Goal: Task Accomplishment & Management: Complete application form

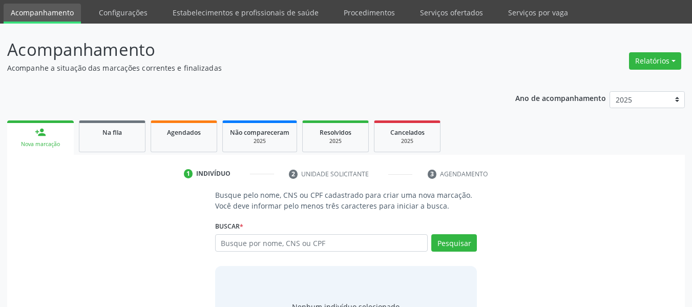
scroll to position [88, 0]
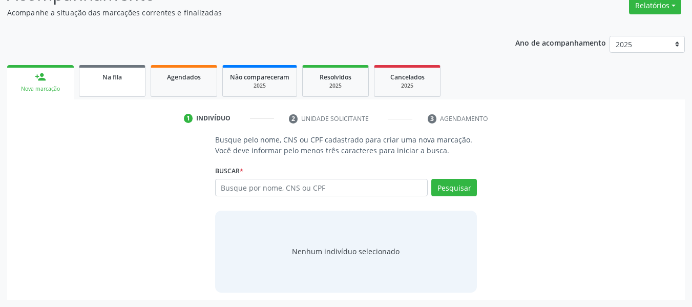
click at [125, 86] on link "Na fila" at bounding box center [112, 81] width 67 height 32
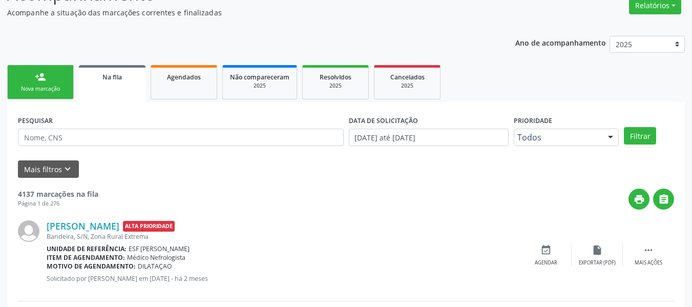
click at [265, 158] on form "PESQUISAR DATA DE SOLICITAÇÃO [DATE] até [DATE] Prioridade Todos Todos Baixa Pr…" at bounding box center [346, 145] width 656 height 65
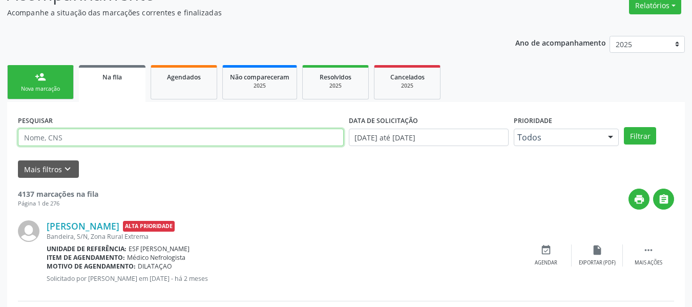
click at [269, 141] on input "text" at bounding box center [181, 137] width 326 height 17
type input "700001457228704"
click at [624, 127] on button "Filtrar" at bounding box center [640, 135] width 32 height 17
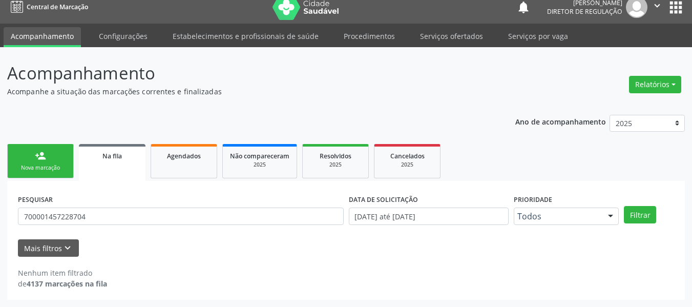
scroll to position [9, 0]
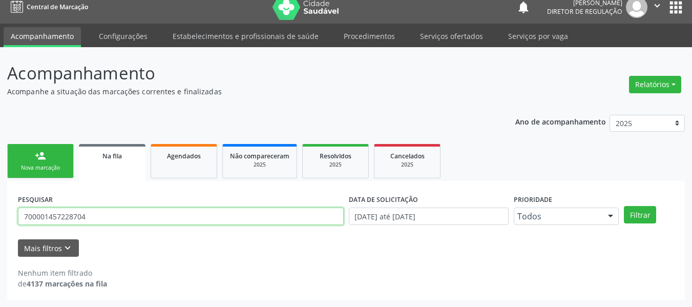
drag, startPoint x: 128, startPoint y: 218, endPoint x: 0, endPoint y: 215, distance: 128.2
click at [0, 215] on div "Acompanhamento Acompanhe a situação das marcações correntes e finalizadas Relat…" at bounding box center [346, 177] width 692 height 260
type input "700001457228704"
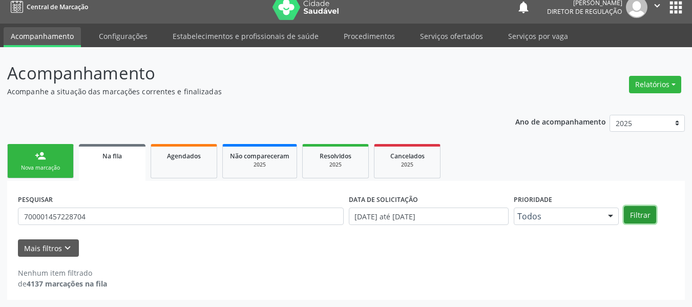
click at [650, 213] on button "Filtrar" at bounding box center [640, 214] width 32 height 17
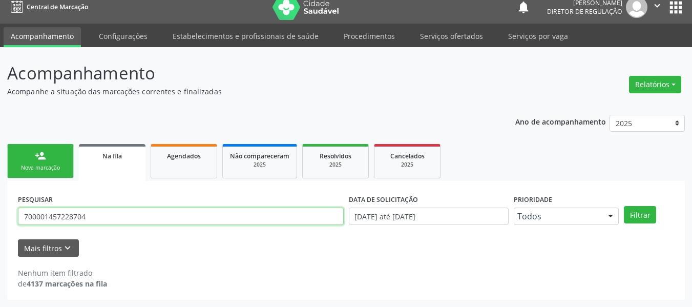
drag, startPoint x: 157, startPoint y: 223, endPoint x: 0, endPoint y: 208, distance: 157.6
click at [0, 208] on div "Acompanhamento Acompanhe a situação das marcações correntes e finalizadas Relat…" at bounding box center [346, 177] width 692 height 260
type input "700001457228704"
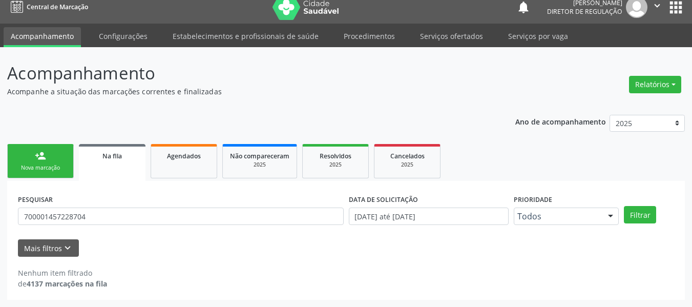
click at [644, 227] on div "PESQUISAR 700001457228704 DATA DE SOLICITAÇÃO [DATE] até [DATE] Prioridade Todo…" at bounding box center [346, 212] width 662 height 40
click at [634, 217] on button "Filtrar" at bounding box center [640, 214] width 32 height 17
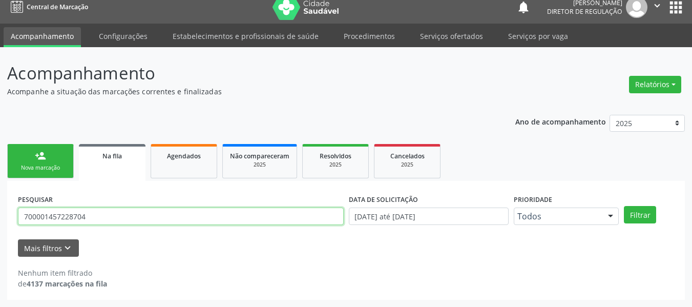
drag, startPoint x: 116, startPoint y: 218, endPoint x: 0, endPoint y: 245, distance: 119.6
click at [0, 245] on div "Acompanhamento Acompanhe a situação das marcações correntes e finalizadas Relat…" at bounding box center [346, 177] width 692 height 260
type input "[PERSON_NAME]"
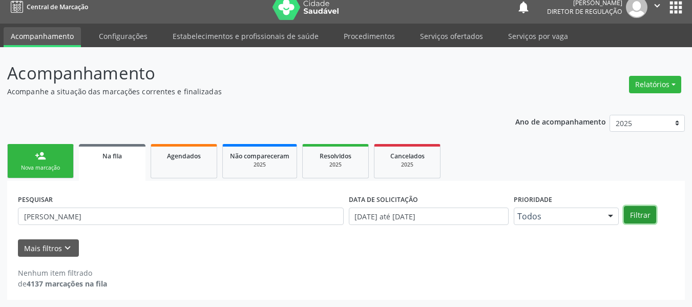
click at [651, 216] on button "Filtrar" at bounding box center [640, 214] width 32 height 17
click at [641, 213] on button "Filtrar" at bounding box center [640, 214] width 32 height 17
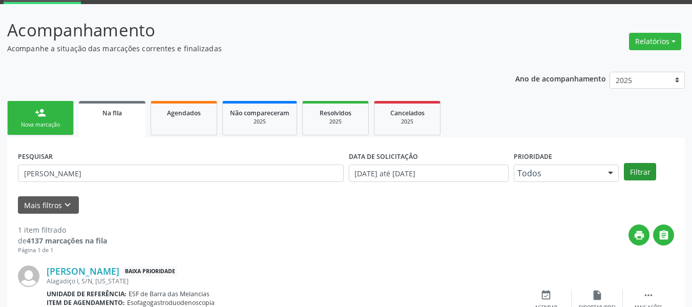
scroll to position [109, 0]
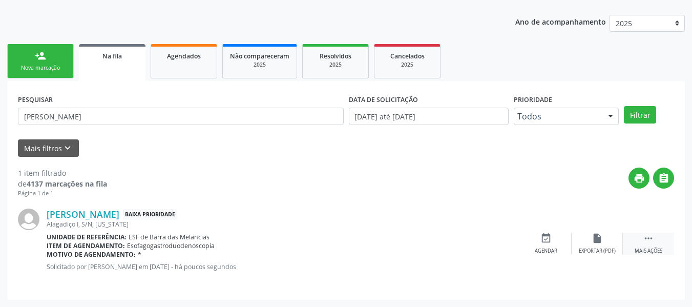
click at [647, 247] on div "Mais ações" at bounding box center [649, 250] width 28 height 7
click at [37, 70] on div "Nova marcação" at bounding box center [40, 68] width 51 height 8
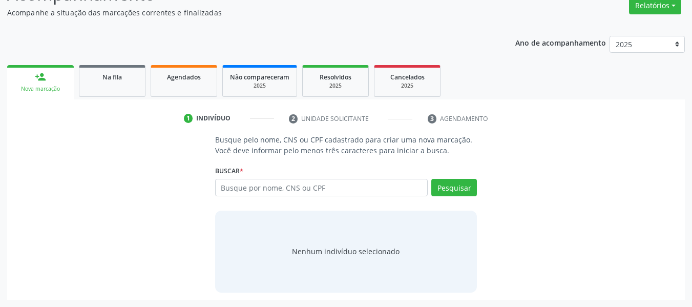
scroll to position [88, 0]
click at [241, 190] on input "text" at bounding box center [321, 187] width 213 height 17
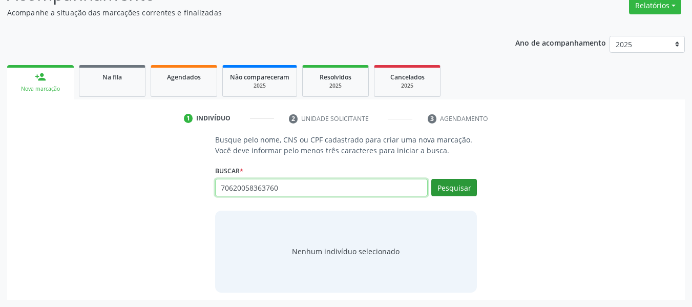
type input "70620058363760"
click at [462, 186] on button "Pesquisar" at bounding box center [454, 187] width 46 height 17
drag, startPoint x: 282, startPoint y: 185, endPoint x: 171, endPoint y: 185, distance: 111.2
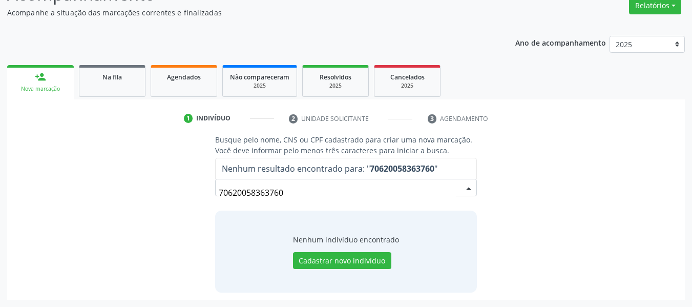
click at [539, 244] on div "Busque pelo nome, CNS ou CPF cadastrado para criar uma nova marcação. Você deve…" at bounding box center [346, 213] width 664 height 158
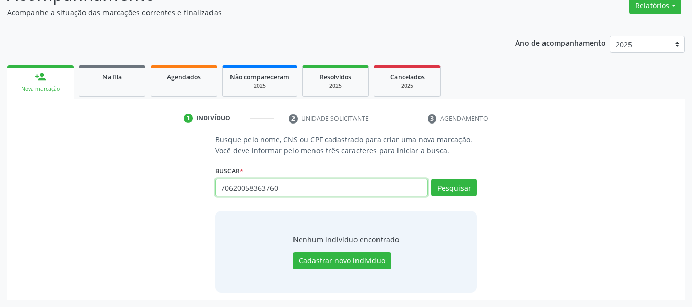
drag, startPoint x: 281, startPoint y: 185, endPoint x: 113, endPoint y: 193, distance: 167.7
click at [113, 193] on div "Busque pelo nome, CNS ou CPF cadastrado para criar uma nova marcação. Você deve…" at bounding box center [346, 213] width 664 height 158
type input "É"
type input "706200058363760"
click at [458, 191] on button "Pesquisar" at bounding box center [454, 187] width 46 height 17
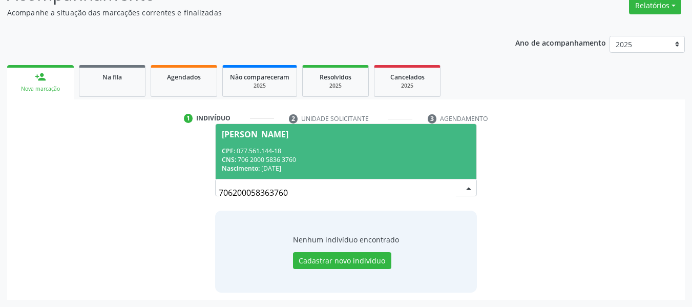
click at [231, 147] on span "CPF:" at bounding box center [228, 151] width 13 height 9
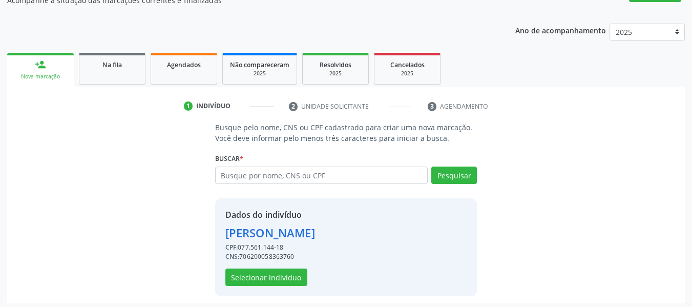
scroll to position [104, 0]
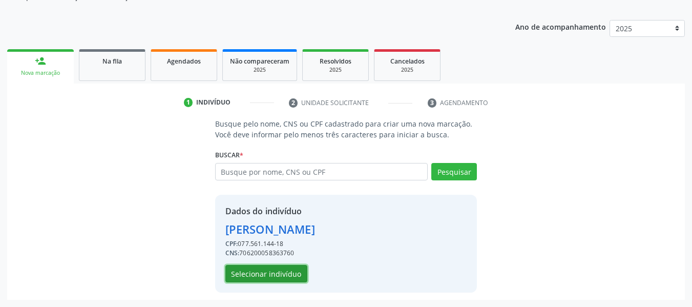
click at [272, 274] on button "Selecionar indivíduo" at bounding box center [266, 273] width 82 height 17
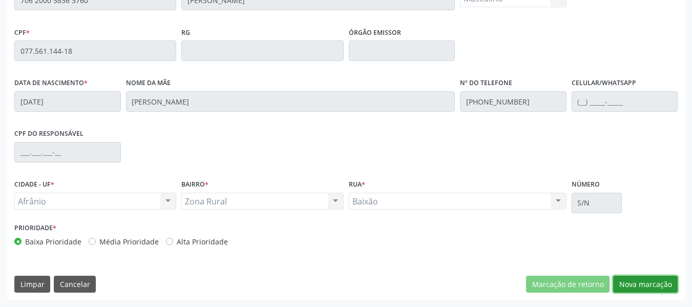
drag, startPoint x: 649, startPoint y: 282, endPoint x: 624, endPoint y: 290, distance: 26.1
click at [649, 283] on button "Nova marcação" at bounding box center [645, 284] width 65 height 17
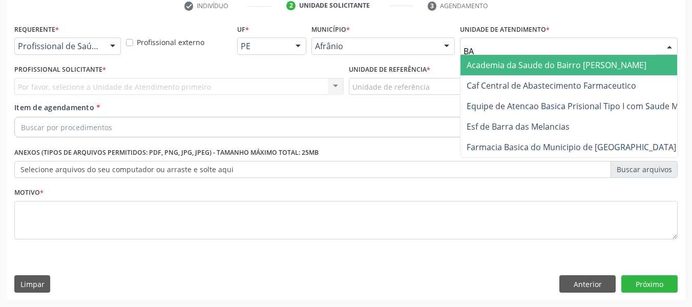
type input "BAR"
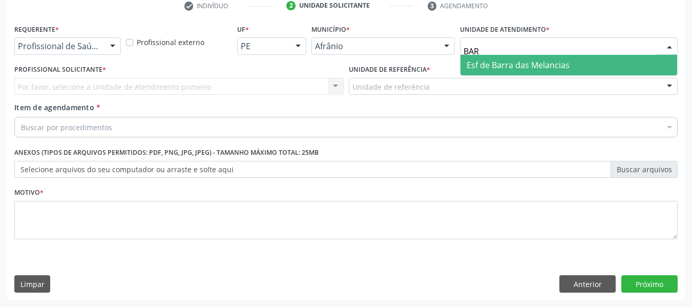
click at [488, 68] on span "Esf de Barra das Melancias" at bounding box center [518, 64] width 103 height 11
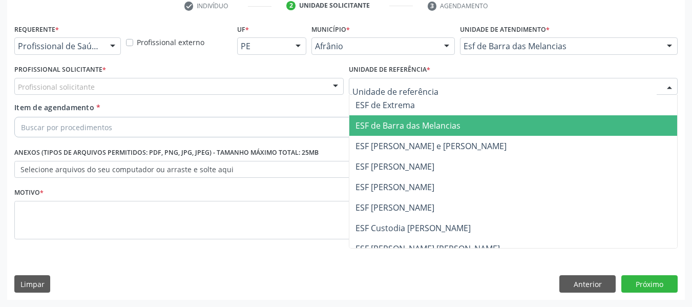
click at [413, 126] on span "ESF de Barra das Melancias" at bounding box center [408, 125] width 105 height 11
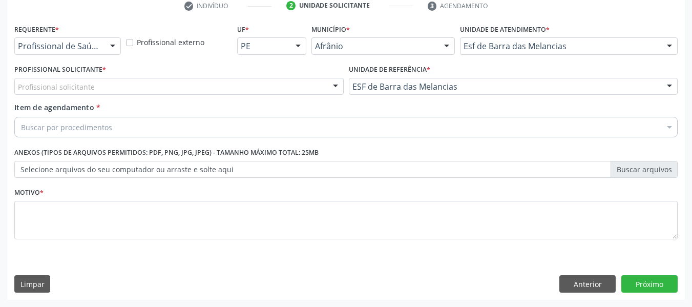
click at [234, 74] on div "Profissional Solicitante * Profissional solicitante [PERSON_NAME] da Estratégia…" at bounding box center [178, 78] width 329 height 33
click at [234, 82] on div "Profissional solicitante" at bounding box center [178, 86] width 329 height 17
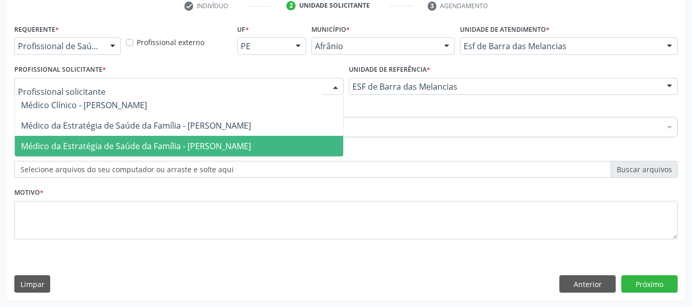
click at [225, 140] on span "Médico da Estratégia de Saúde da Família - [PERSON_NAME]" at bounding box center [179, 146] width 328 height 20
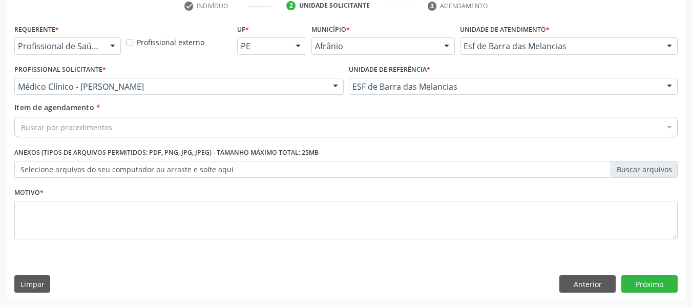
click at [175, 125] on div "Buscar por procedimentos" at bounding box center [346, 127] width 664 height 20
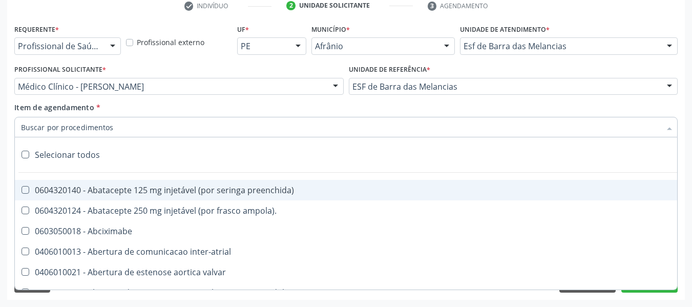
click at [175, 125] on input "Item de agendamento *" at bounding box center [341, 127] width 640 height 20
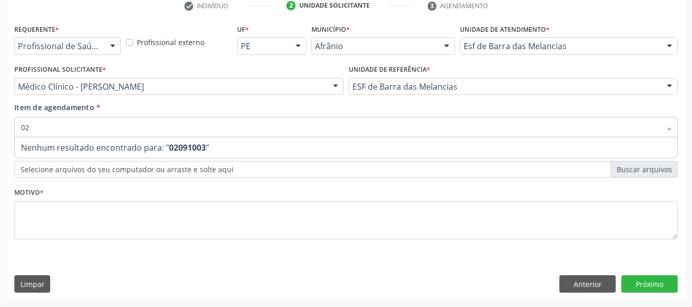
type input "0"
type input "0209100037"
drag, startPoint x: 105, startPoint y: 131, endPoint x: 0, endPoint y: 107, distance: 107.7
click at [0, 107] on div "Acompanhamento Acompanhe a situação das marcações correntes e finalizadas Relat…" at bounding box center [346, 80] width 692 height 451
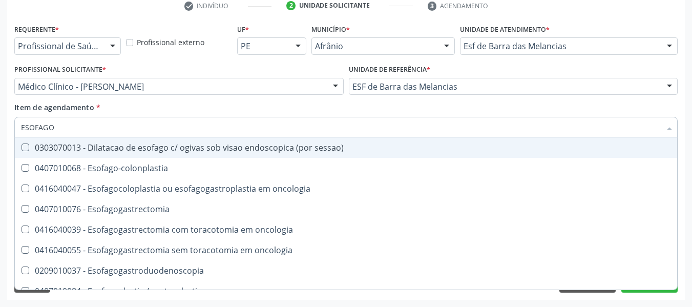
type input "ESOFAGOG"
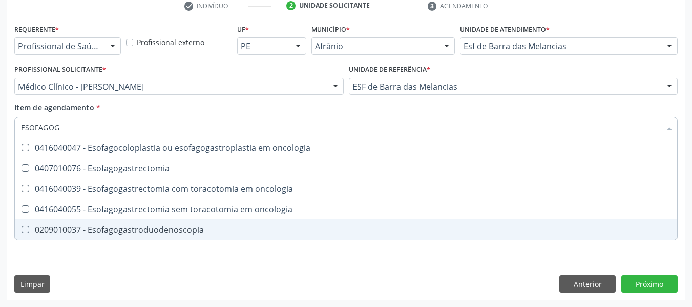
click at [161, 234] on div "0209010037 - Esofagogastroduodenoscopia" at bounding box center [346, 229] width 650 height 8
checkbox Esofagogastroduodenoscopia "true"
click at [492, 286] on div "Requerente * Profissional de Saúde Profissional de Saúde Paciente Nenhum result…" at bounding box center [346, 161] width 678 height 278
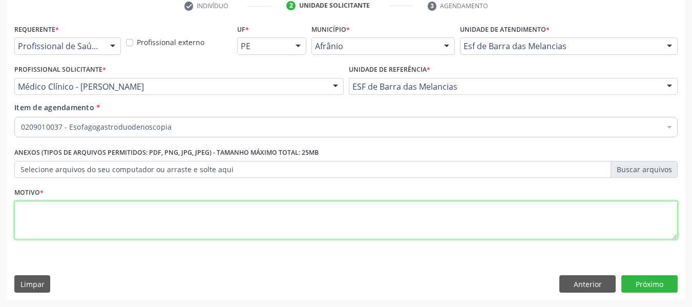
click at [201, 213] on textarea at bounding box center [346, 220] width 664 height 39
type textarea "*"
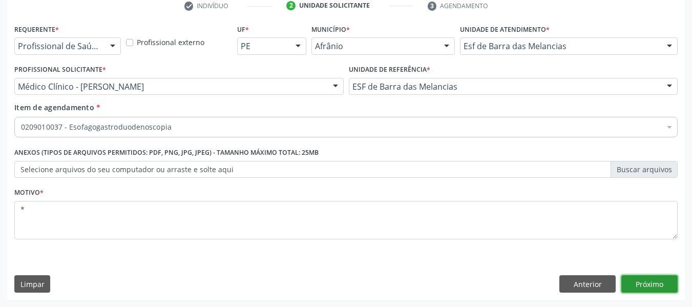
click at [635, 281] on button "Próximo" at bounding box center [650, 283] width 56 height 17
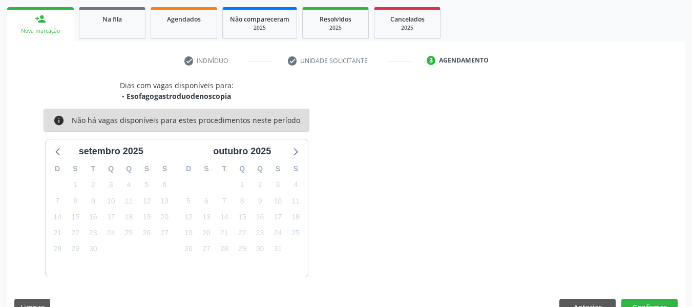
scroll to position [169, 0]
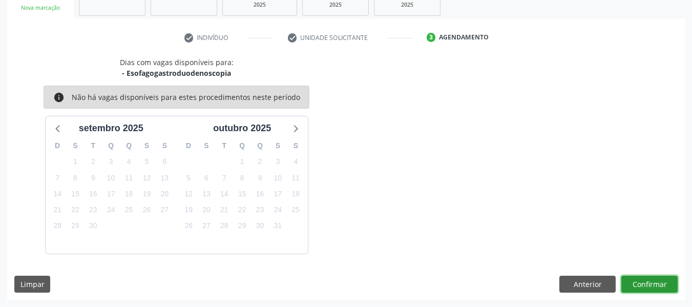
click at [665, 281] on button "Confirmar" at bounding box center [650, 284] width 56 height 17
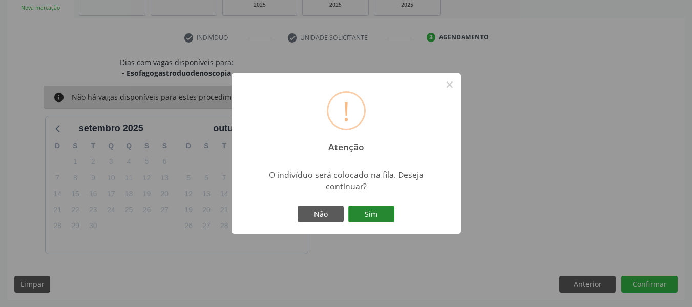
click at [374, 216] on button "Sim" at bounding box center [371, 213] width 46 height 17
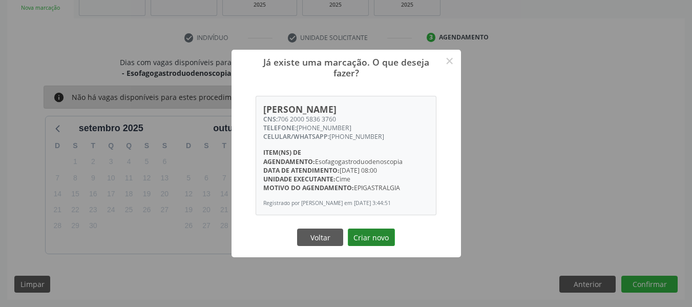
click at [375, 239] on button "Criar novo" at bounding box center [371, 237] width 47 height 17
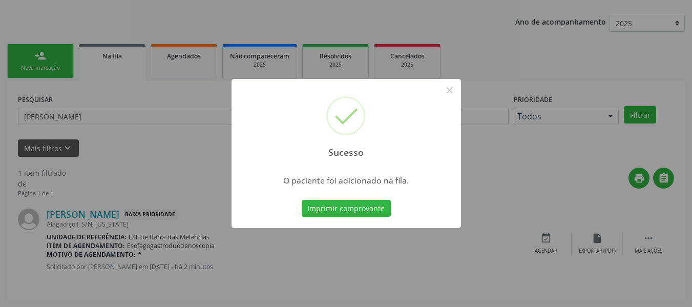
scroll to position [31, 0]
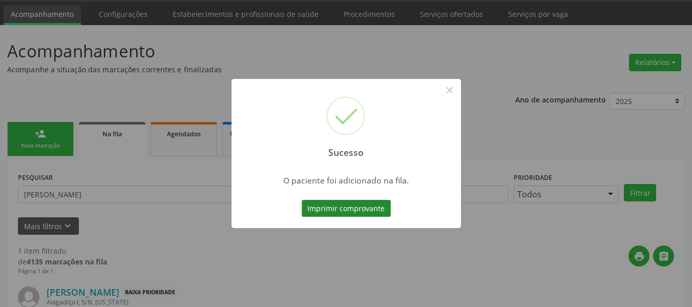
click at [367, 211] on button "Imprimir comprovante" at bounding box center [346, 208] width 89 height 17
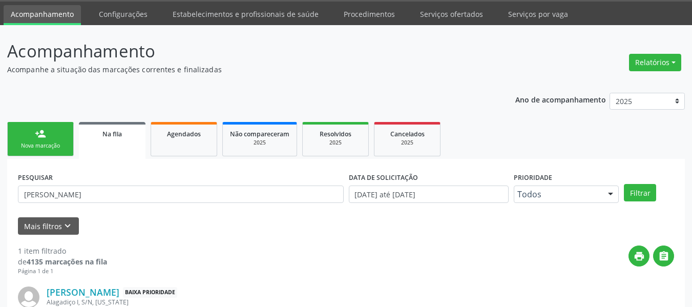
click at [54, 135] on link "person_add Nova marcação" at bounding box center [40, 139] width 67 height 34
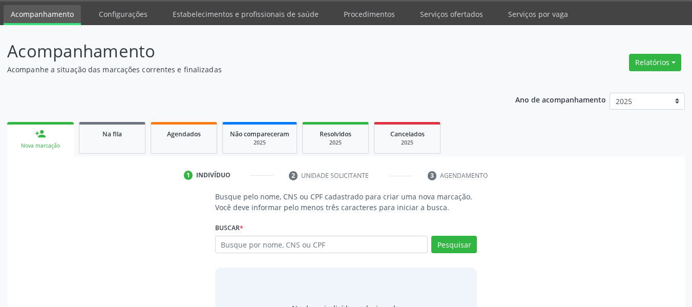
click at [274, 248] on input "text" at bounding box center [321, 244] width 213 height 17
click at [121, 138] on div "Na fila" at bounding box center [112, 133] width 51 height 11
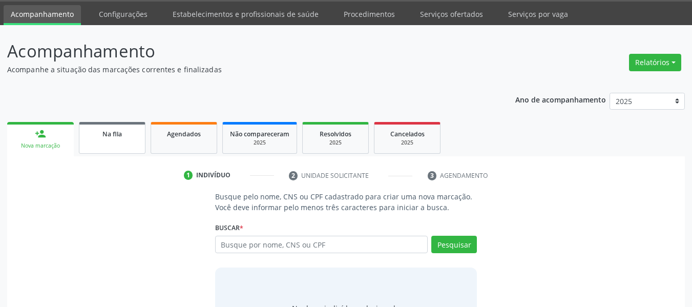
click at [121, 138] on div "Na fila" at bounding box center [112, 133] width 51 height 11
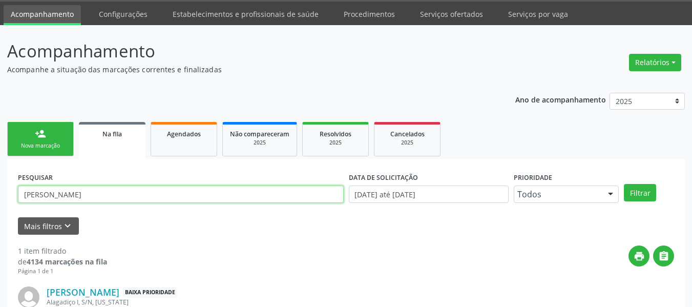
drag, startPoint x: 63, startPoint y: 194, endPoint x: 0, endPoint y: 189, distance: 63.2
click at [0, 189] on div "Acompanhamento Acompanhe a situação das marcações correntes e finalizadas Relat…" at bounding box center [346, 205] width 692 height 360
type input "708301707646160"
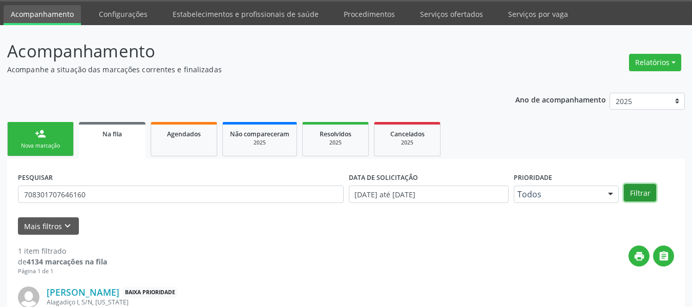
click at [625, 195] on button "Filtrar" at bounding box center [640, 192] width 32 height 17
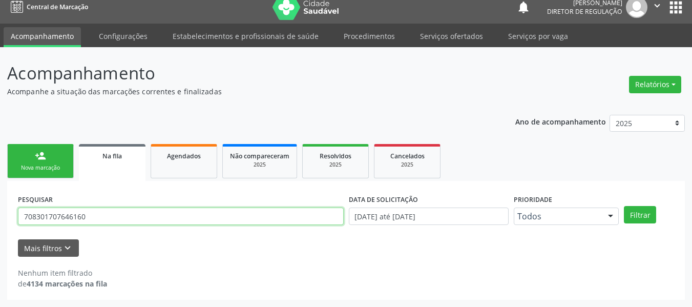
drag, startPoint x: 94, startPoint y: 216, endPoint x: 0, endPoint y: 199, distance: 95.3
click at [0, 199] on div "Acompanhamento Acompanhe a situação das marcações correntes e finalizadas Relat…" at bounding box center [346, 177] width 692 height 260
type input "708301707646160"
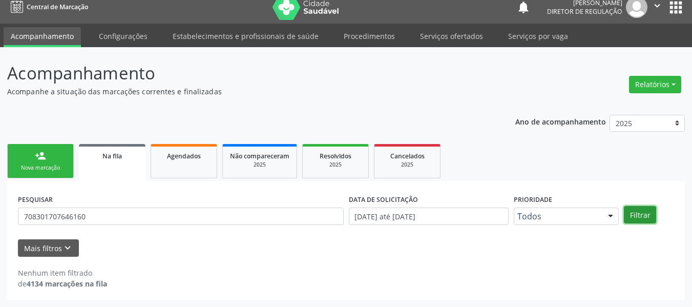
click at [647, 214] on button "Filtrar" at bounding box center [640, 214] width 32 height 17
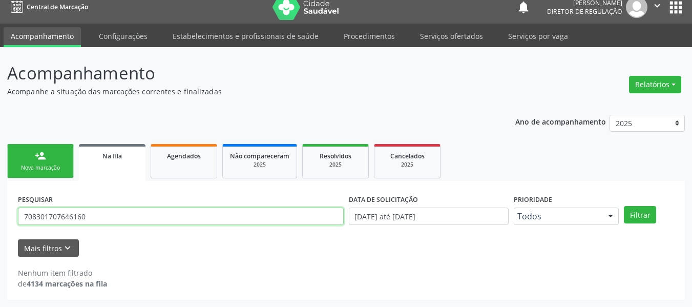
drag, startPoint x: 152, startPoint y: 219, endPoint x: 0, endPoint y: 225, distance: 151.8
click at [0, 225] on div "Acompanhamento Acompanhe a situação das marcações correntes e finalizadas Relat…" at bounding box center [346, 177] width 692 height 260
type input "708301707646160"
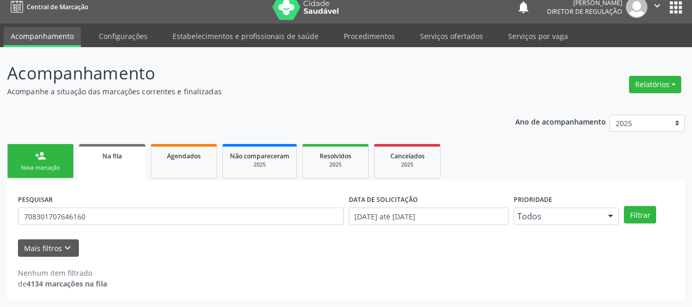
click at [642, 201] on div "PESQUISAR 708301707646160 DATA DE SOLICITAÇÃO [DATE] até [DATE] Prioridade Todo…" at bounding box center [346, 212] width 662 height 40
click at [646, 225] on div "PESQUISAR 708301707646160 DATA DE SOLICITAÇÃO [DATE] até [DATE] Prioridade Todo…" at bounding box center [346, 212] width 662 height 40
click at [649, 216] on button "Filtrar" at bounding box center [640, 214] width 32 height 17
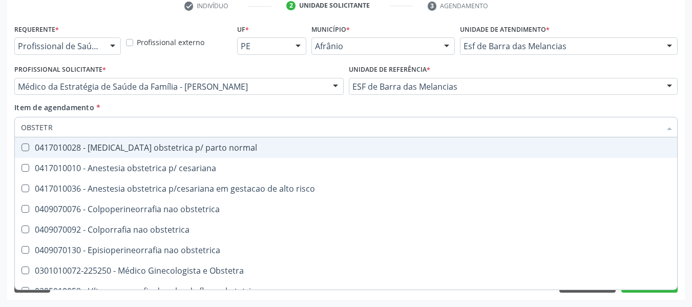
scroll to position [51, 0]
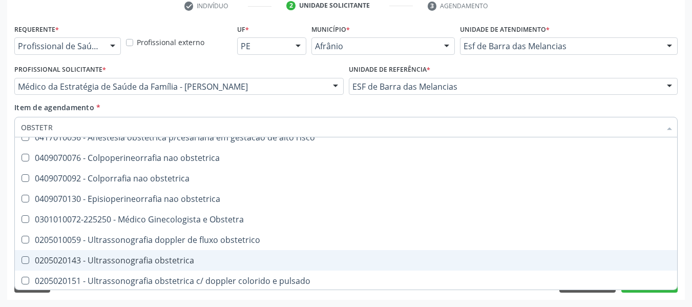
click at [178, 259] on div "0205020143 - Ultrassonografia obstetrica" at bounding box center [346, 260] width 650 height 8
checkbox obstetrica "true"
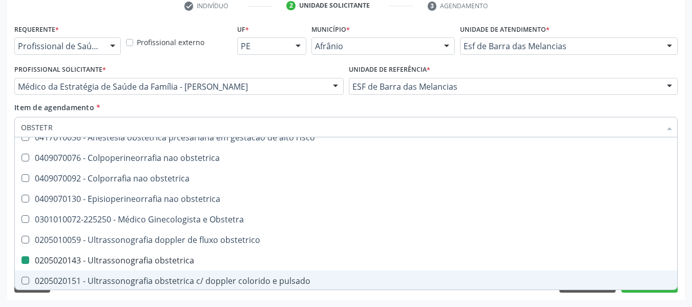
click at [422, 296] on div "Requerente * Profissional de Saúde Profissional de Saúde Paciente Nenhum result…" at bounding box center [346, 161] width 678 height 278
checkbox cesariana "true"
checkbox obstetrica "false"
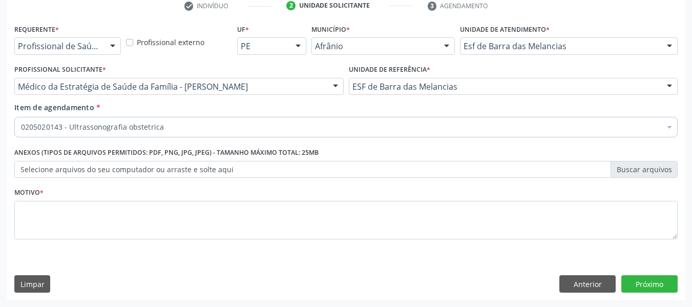
scroll to position [0, 0]
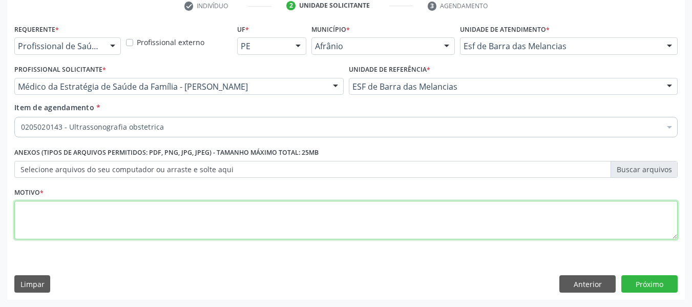
click at [212, 220] on textarea at bounding box center [346, 220] width 664 height 39
type textarea "AV"
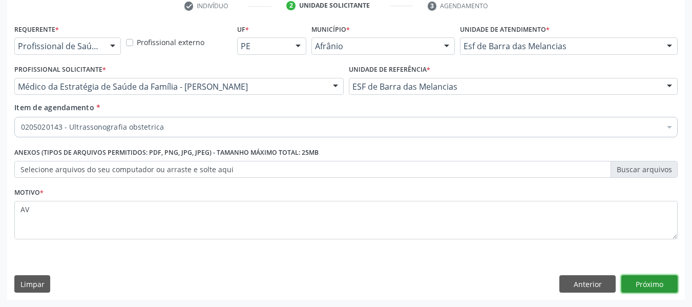
click at [644, 277] on button "Próximo" at bounding box center [650, 283] width 56 height 17
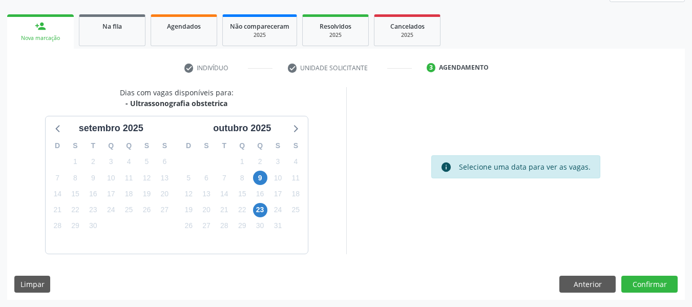
click at [653, 293] on div "Dias com vagas disponíveis para: - Ultrassonografia obstetrica setembro 2025 D …" at bounding box center [346, 193] width 678 height 213
click at [648, 288] on button "Confirmar" at bounding box center [650, 284] width 56 height 17
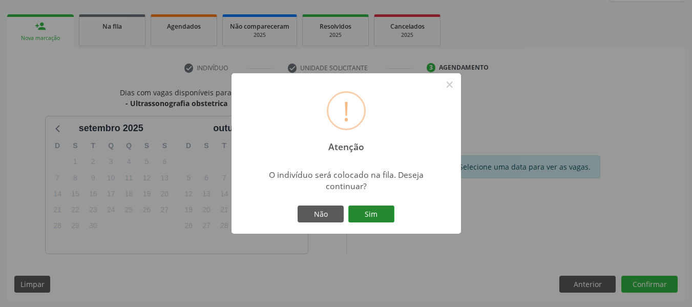
click at [357, 211] on button "Sim" at bounding box center [371, 213] width 46 height 17
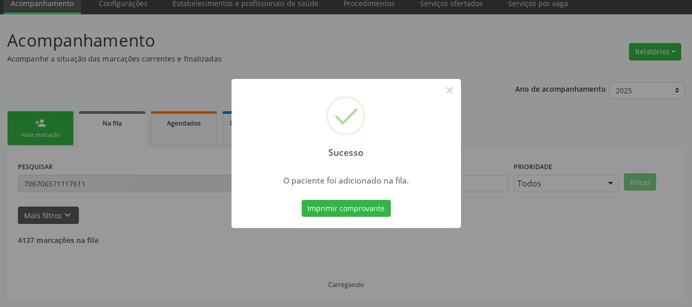
scroll to position [31, 0]
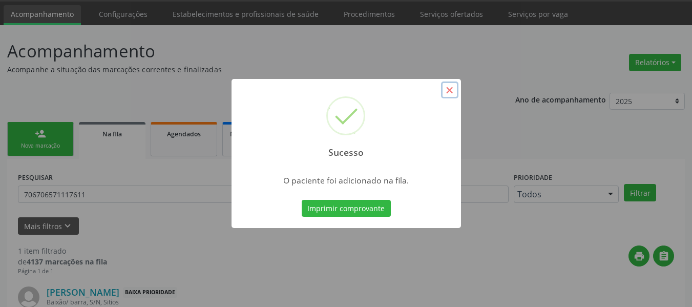
click at [448, 89] on button "×" at bounding box center [449, 89] width 17 height 17
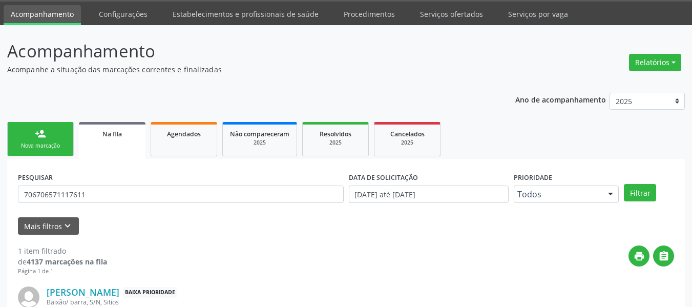
click at [39, 136] on div "person_add" at bounding box center [40, 133] width 11 height 11
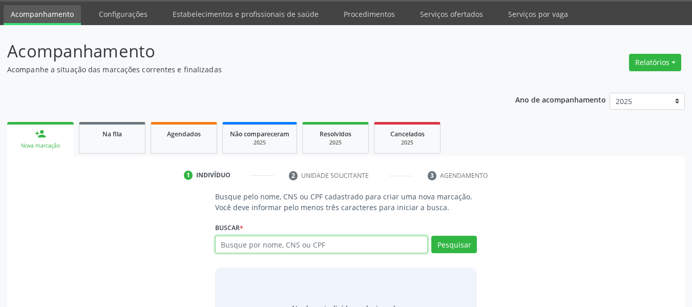
click at [283, 243] on input "text" at bounding box center [321, 244] width 213 height 17
type input "700008716395403"
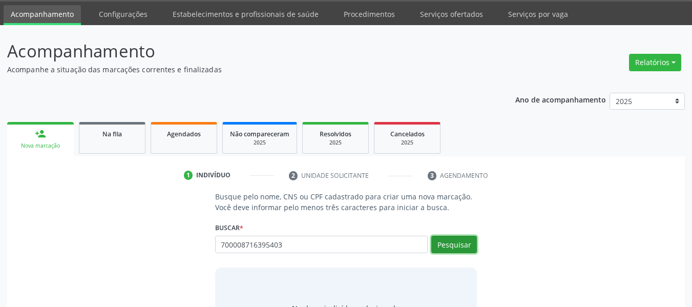
click at [454, 243] on button "Pesquisar" at bounding box center [454, 244] width 46 height 17
type input "700008716395403"
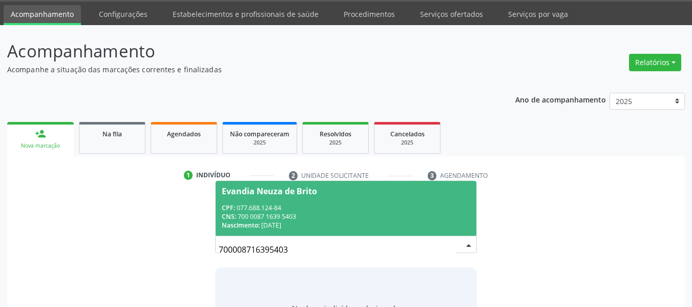
click at [432, 205] on div "CPF: 077.688.124-84" at bounding box center [346, 207] width 249 height 9
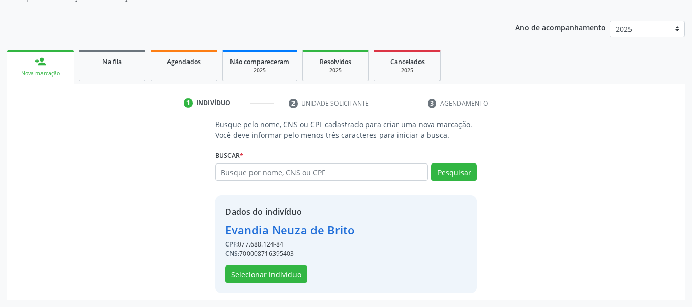
scroll to position [104, 0]
click at [281, 277] on button "Selecionar indivíduo" at bounding box center [266, 273] width 82 height 17
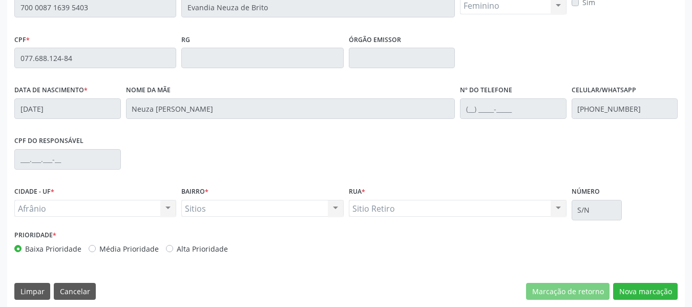
scroll to position [278, 0]
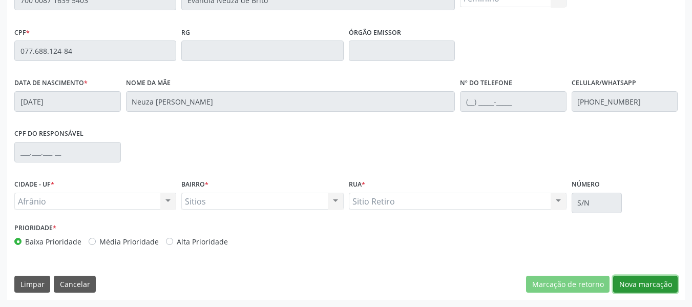
click at [634, 283] on button "Nova marcação" at bounding box center [645, 284] width 65 height 17
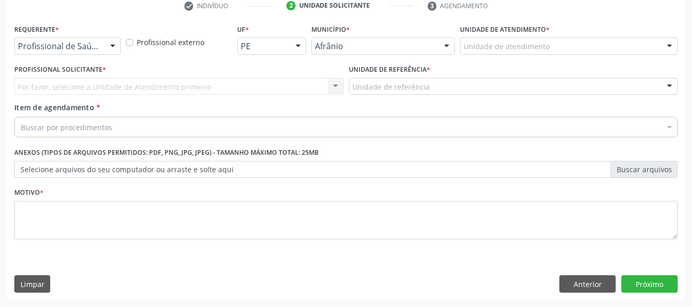
scroll to position [201, 0]
drag, startPoint x: 478, startPoint y: 33, endPoint x: 472, endPoint y: 33, distance: 5.1
click at [474, 33] on label "Unidade de atendimento *" at bounding box center [505, 30] width 90 height 16
click at [485, 42] on div "Unidade de atendimento" at bounding box center [569, 45] width 218 height 17
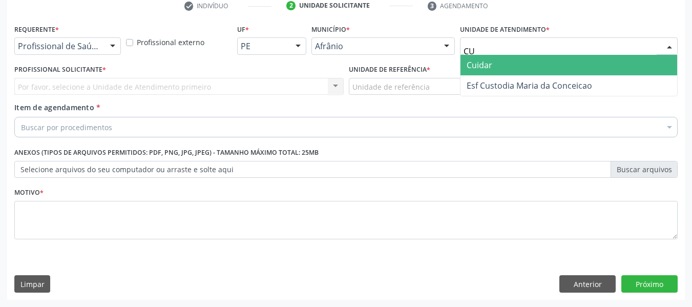
type input "CUS"
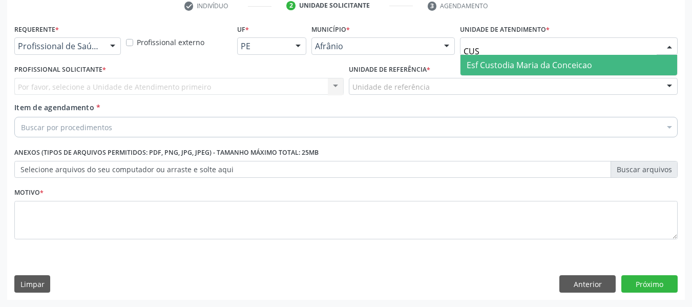
click at [489, 65] on span "Esf Custodia Maria da Conceicao" at bounding box center [530, 64] width 126 height 11
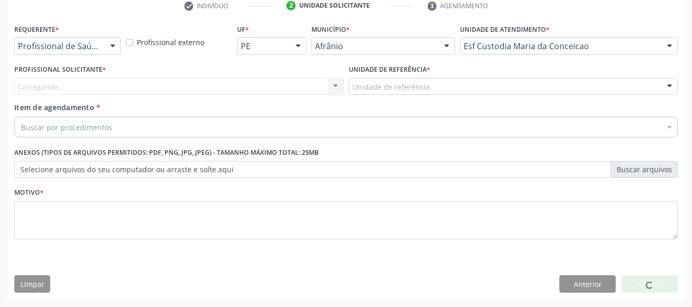
click at [298, 84] on div "Carregando... Nenhum resultado encontrado para: " " Não há nenhuma opção para s…" at bounding box center [178, 86] width 329 height 17
click at [298, 84] on div "Profissional solicitante" at bounding box center [178, 86] width 329 height 17
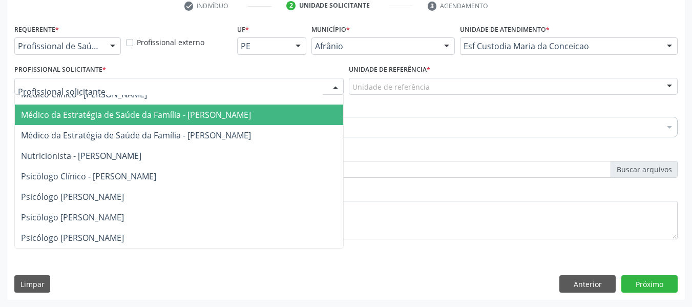
scroll to position [0, 0]
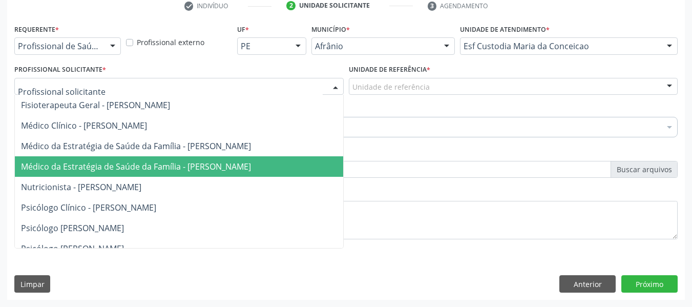
click at [193, 160] on span "Médico da Estratégia de Saúde da Família - Kezia de Souza Santos Carvalho" at bounding box center [179, 166] width 328 height 20
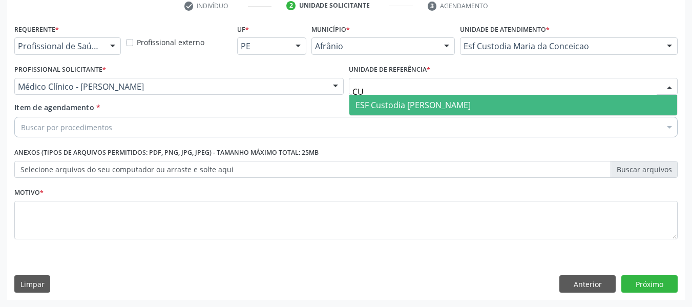
type input "CUS"
click at [394, 101] on span "ESF Custodia [PERSON_NAME]" at bounding box center [413, 104] width 115 height 11
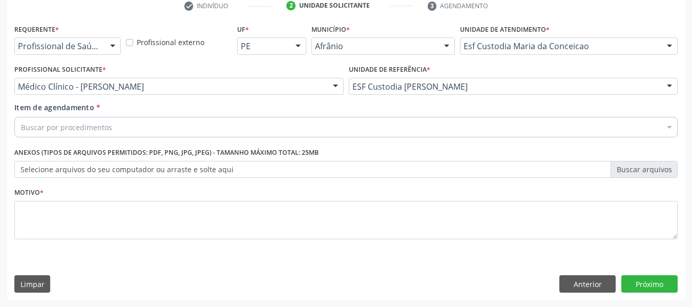
click at [243, 134] on div "Buscar por procedimentos" at bounding box center [346, 127] width 664 height 20
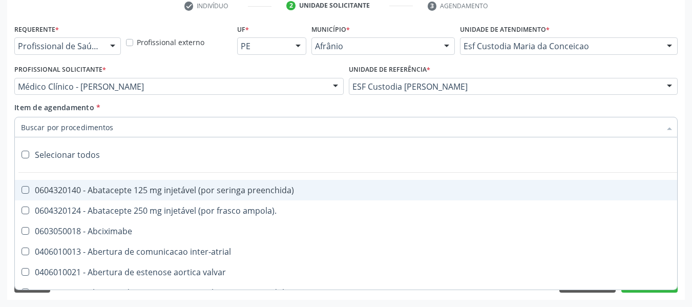
click at [239, 129] on input "Item de agendamento *" at bounding box center [341, 127] width 640 height 20
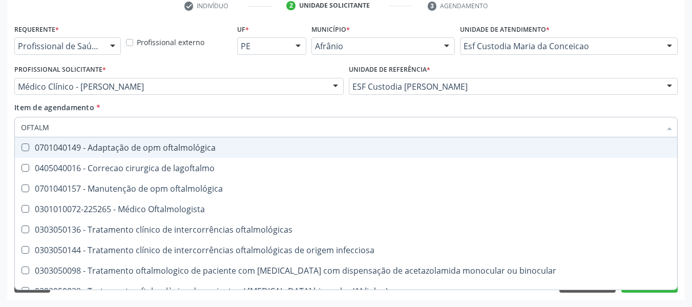
type input "OFTALMO"
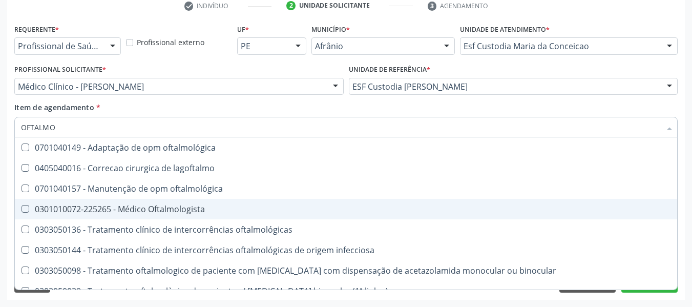
click at [213, 205] on div "0301010072-225265 - Médico Oftalmologista" at bounding box center [346, 209] width 650 height 8
checkbox Oftalmologista "true"
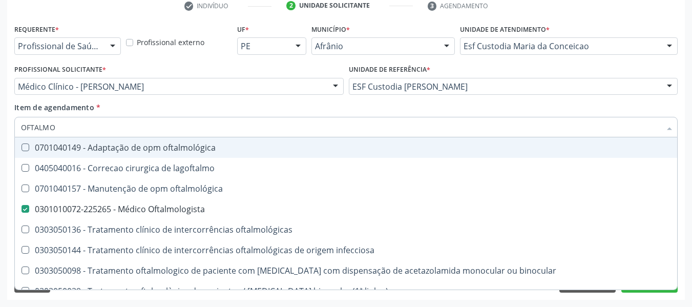
click at [366, 107] on div "Item de agendamento * OFTALMO Desfazer seleção 0701040149 - Adaptação de opm of…" at bounding box center [346, 118] width 664 height 32
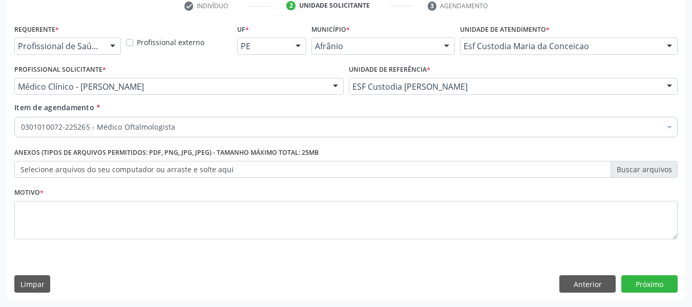
checkbox Oftalmologista "true"
checkbox preenchida\) "false"
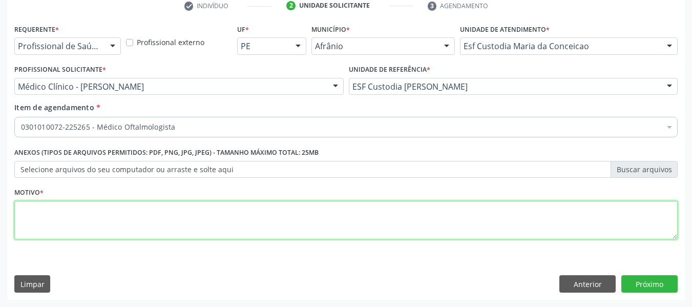
click at [200, 217] on textarea at bounding box center [346, 220] width 664 height 39
type textarea "ERRO DE ACUIDADE"
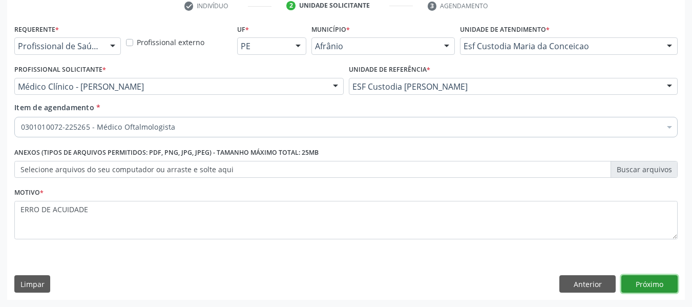
click at [649, 286] on button "Próximo" at bounding box center [650, 283] width 56 height 17
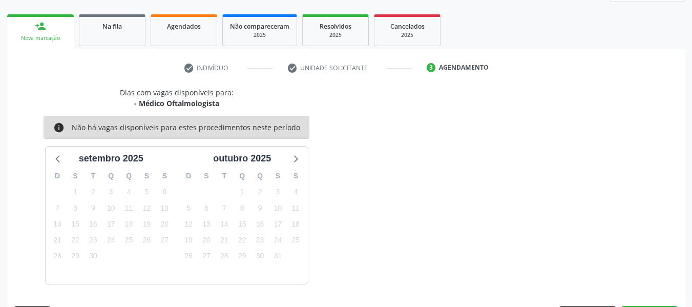
scroll to position [169, 0]
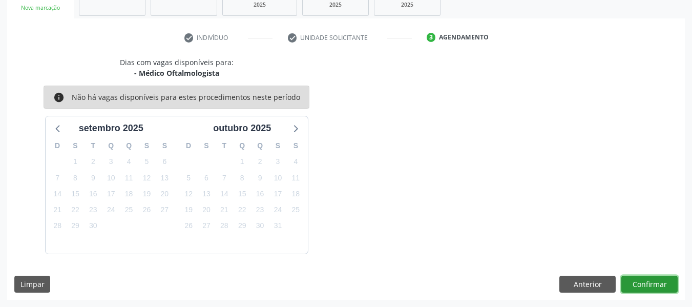
click at [652, 284] on button "Confirmar" at bounding box center [650, 284] width 56 height 17
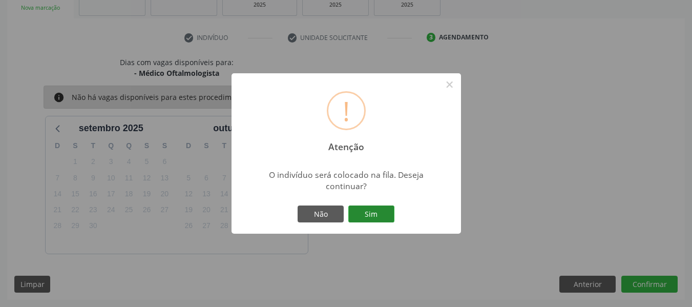
click at [361, 215] on button "Sim" at bounding box center [371, 213] width 46 height 17
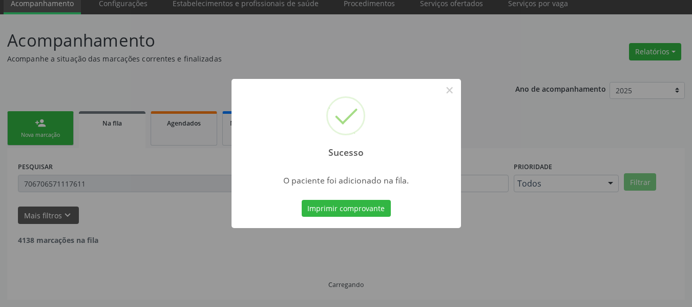
scroll to position [0, 0]
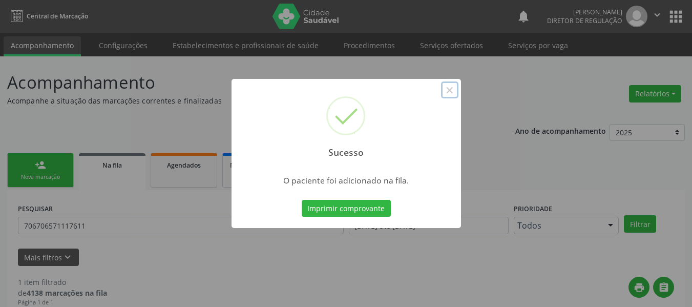
drag, startPoint x: 451, startPoint y: 90, endPoint x: 342, endPoint y: 103, distance: 110.4
click at [452, 90] on button "×" at bounding box center [449, 89] width 17 height 17
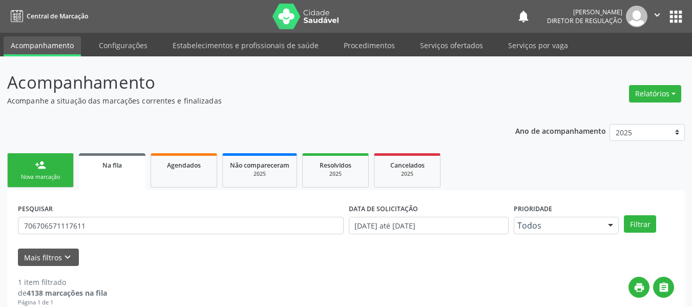
click at [42, 167] on div "person_add" at bounding box center [40, 164] width 11 height 11
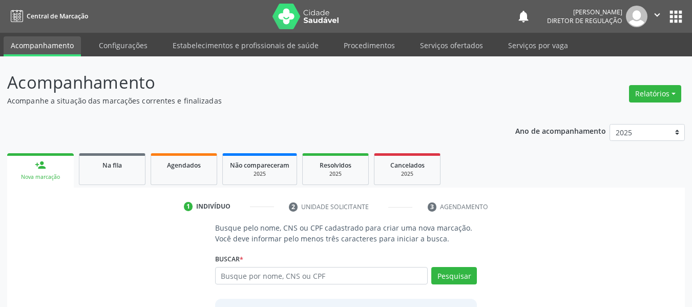
click at [48, 169] on link "person_add Nova marcação" at bounding box center [40, 170] width 67 height 34
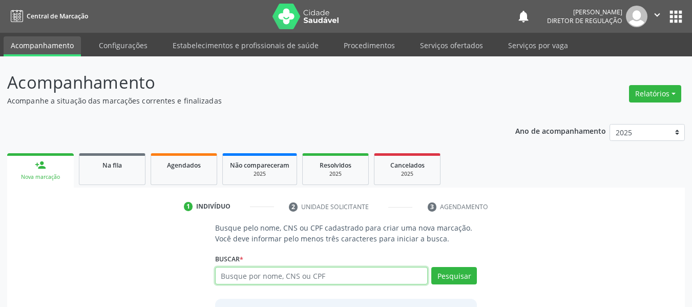
click at [235, 275] on input "text" at bounding box center [321, 275] width 213 height 17
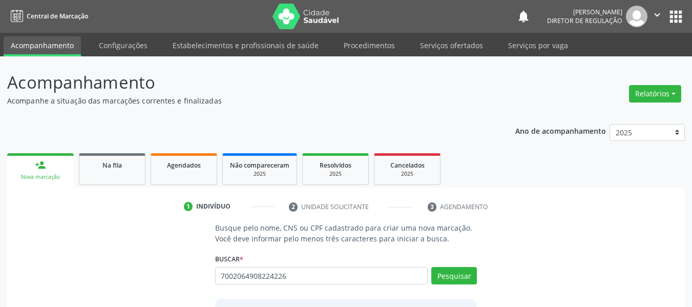
click at [467, 292] on div "Busque pelo nome, CNS ou CPF cadastrado para criar uma nova marcação. Você deve…" at bounding box center [346, 301] width 277 height 158
click at [466, 274] on button "Pesquisar" at bounding box center [454, 275] width 46 height 17
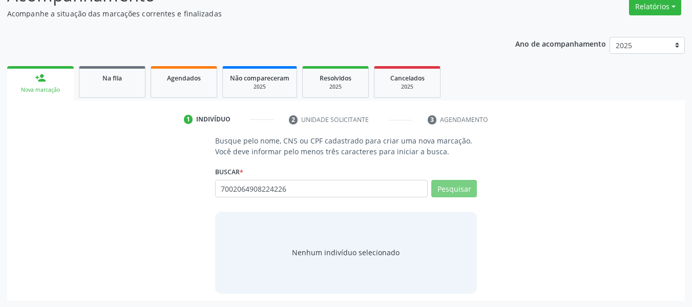
scroll to position [88, 0]
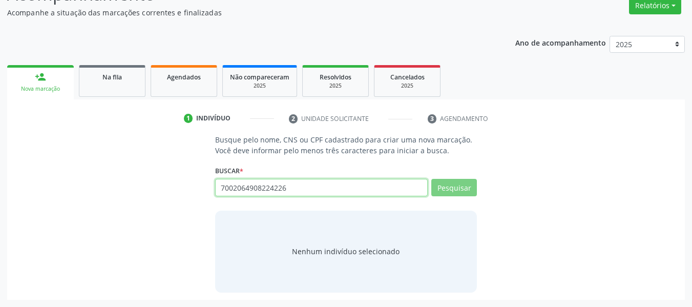
drag, startPoint x: 291, startPoint y: 189, endPoint x: 53, endPoint y: 160, distance: 239.4
click at [62, 171] on div "Busque pelo nome, CNS ou CPF cadastrado para criar uma nova marcação. Você deve…" at bounding box center [346, 213] width 664 height 158
type input "7002064"
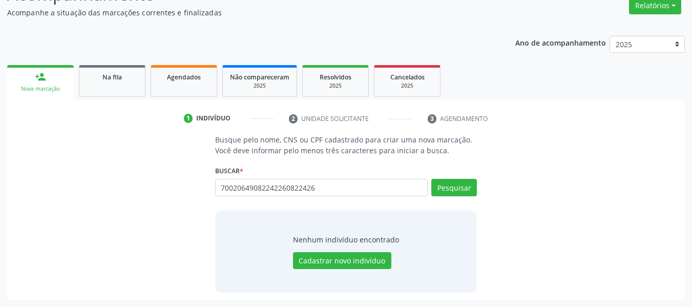
drag, startPoint x: 344, startPoint y: 193, endPoint x: 0, endPoint y: 107, distance: 354.9
click at [0, 119] on div "Acompanhamento Acompanhe a situação das marcações correntes e finalizadas Relat…" at bounding box center [346, 137] width 692 height 339
type input "700206490822426"
click at [445, 191] on button "Pesquisar" at bounding box center [454, 187] width 46 height 17
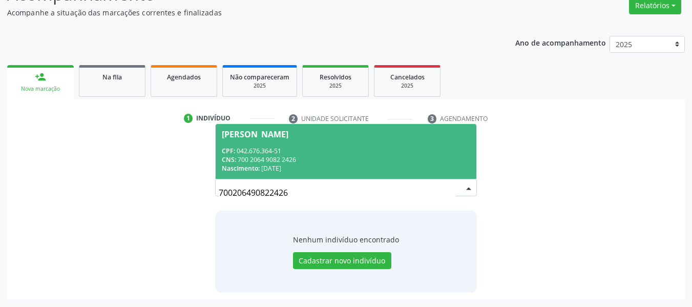
click at [312, 167] on div "Nascimento: 11/06/1976" at bounding box center [346, 168] width 249 height 9
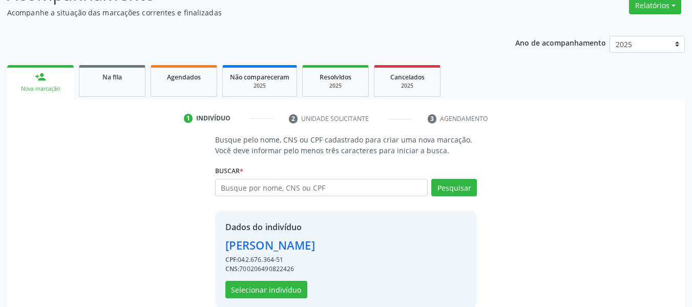
scroll to position [104, 0]
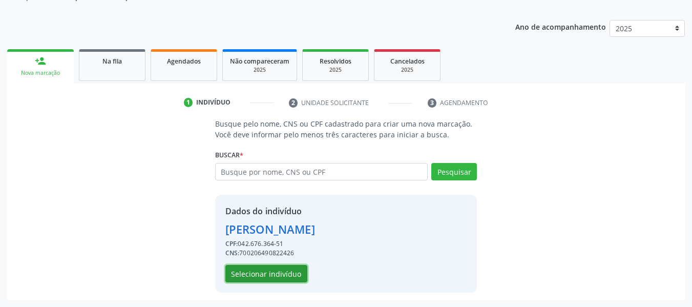
click at [252, 275] on button "Selecionar indivíduo" at bounding box center [266, 273] width 82 height 17
